Goal: Task Accomplishment & Management: Understand process/instructions

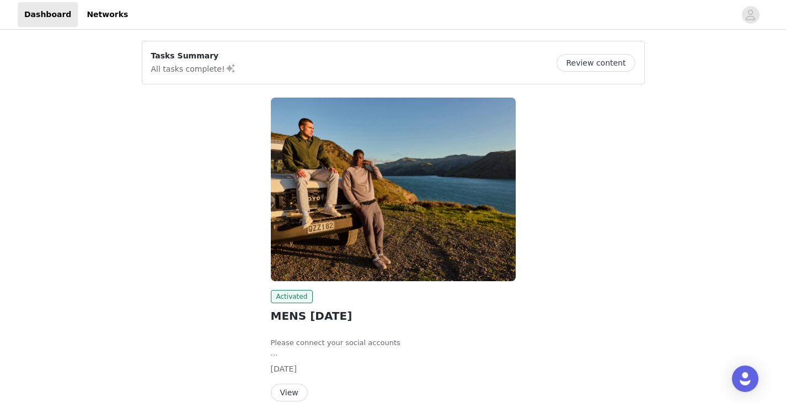
scroll to position [1, 0]
click at [90, 13] on link "Networks" at bounding box center [107, 14] width 55 height 25
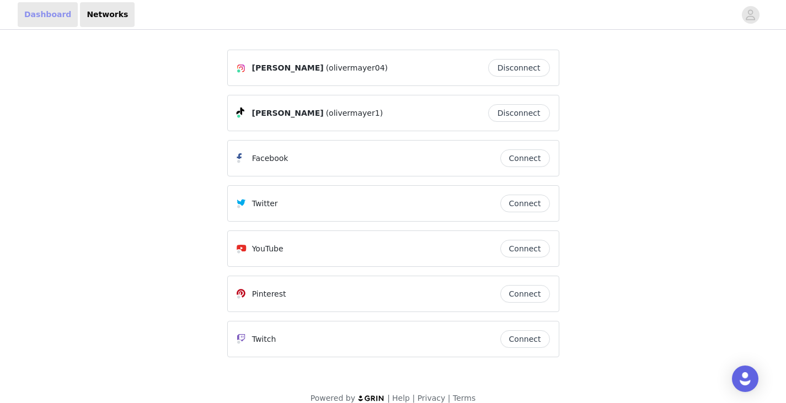
click at [34, 17] on link "Dashboard" at bounding box center [48, 14] width 60 height 25
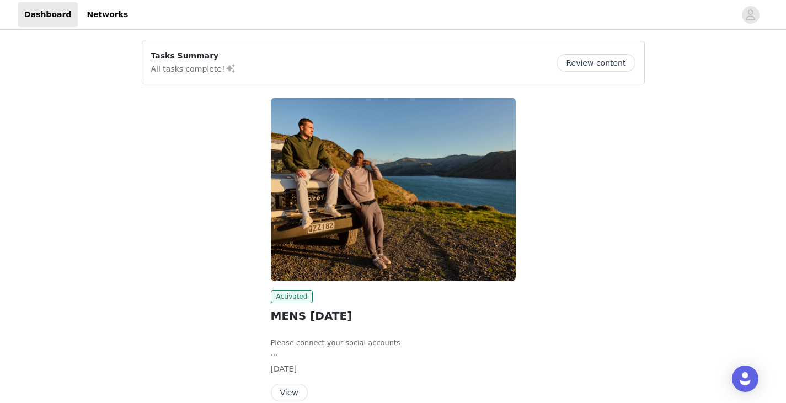
click at [573, 58] on button "Review content" at bounding box center [596, 63] width 78 height 18
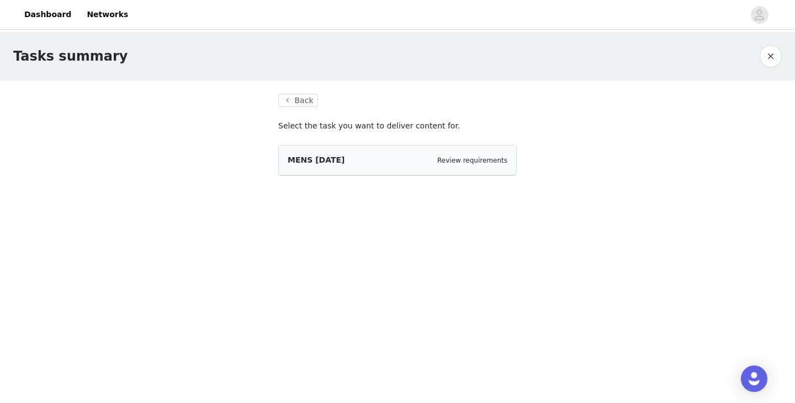
click at [468, 167] on div "MENS SEPTEMBER 2025 Review requirements" at bounding box center [397, 161] width 237 height 30
click at [344, 163] on span "MENS [DATE]" at bounding box center [315, 160] width 57 height 9
click at [467, 159] on link "Review requirements" at bounding box center [472, 161] width 70 height 8
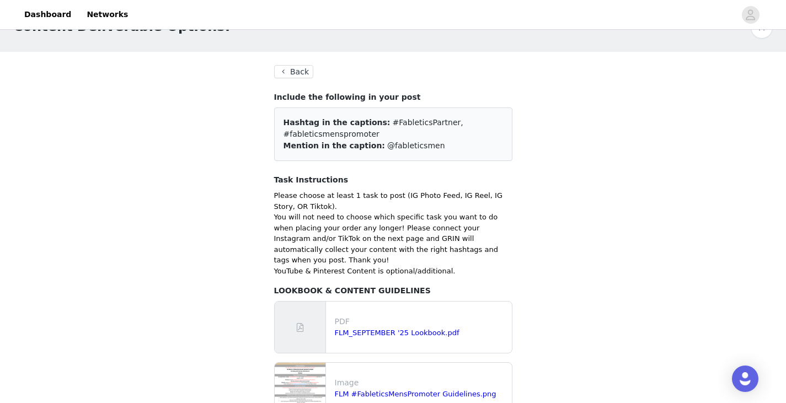
scroll to position [51, 0]
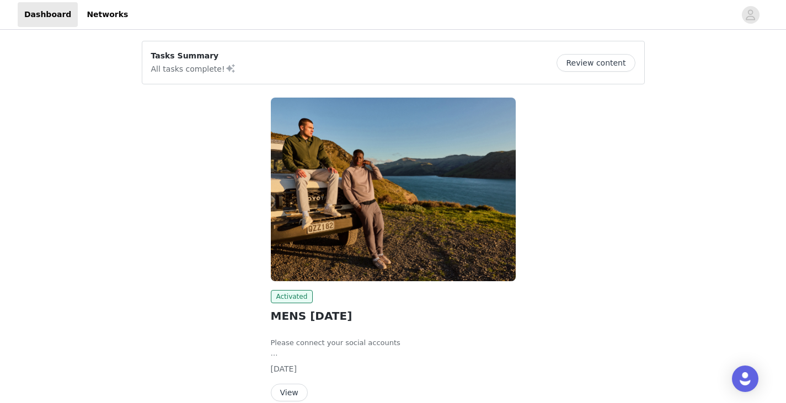
click at [599, 54] on button "Review content" at bounding box center [596, 63] width 78 height 18
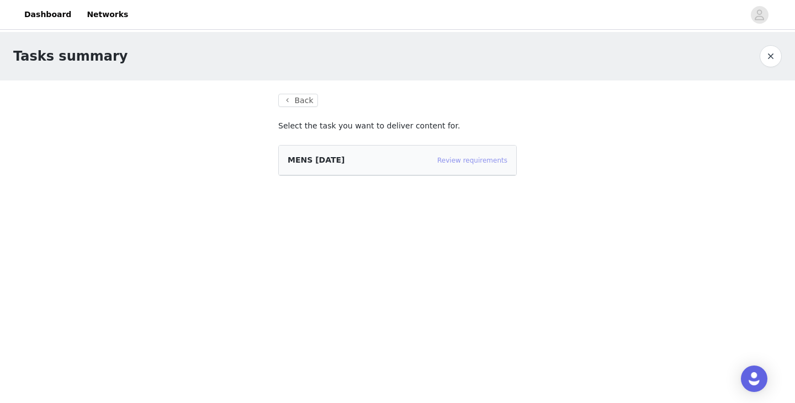
click at [486, 161] on link "Review requirements" at bounding box center [472, 161] width 70 height 8
